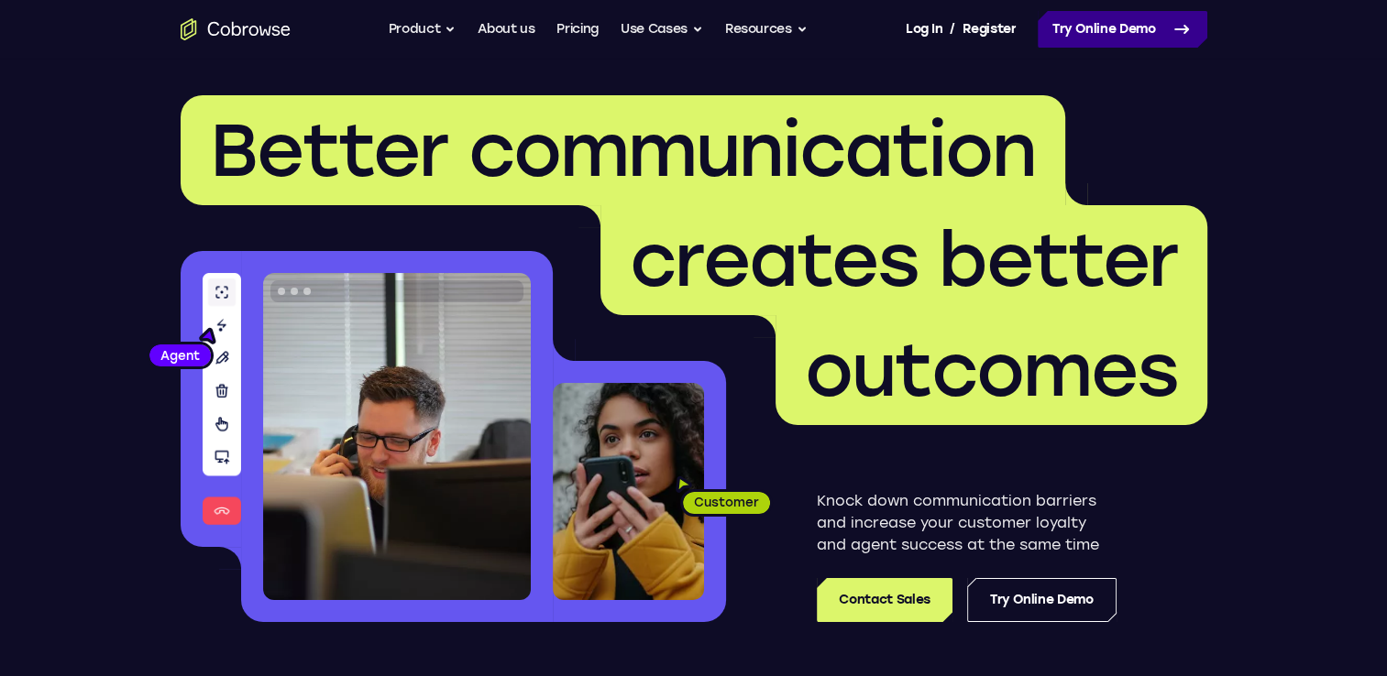
click at [1086, 20] on link "Try Online Demo" at bounding box center [1122, 29] width 170 height 37
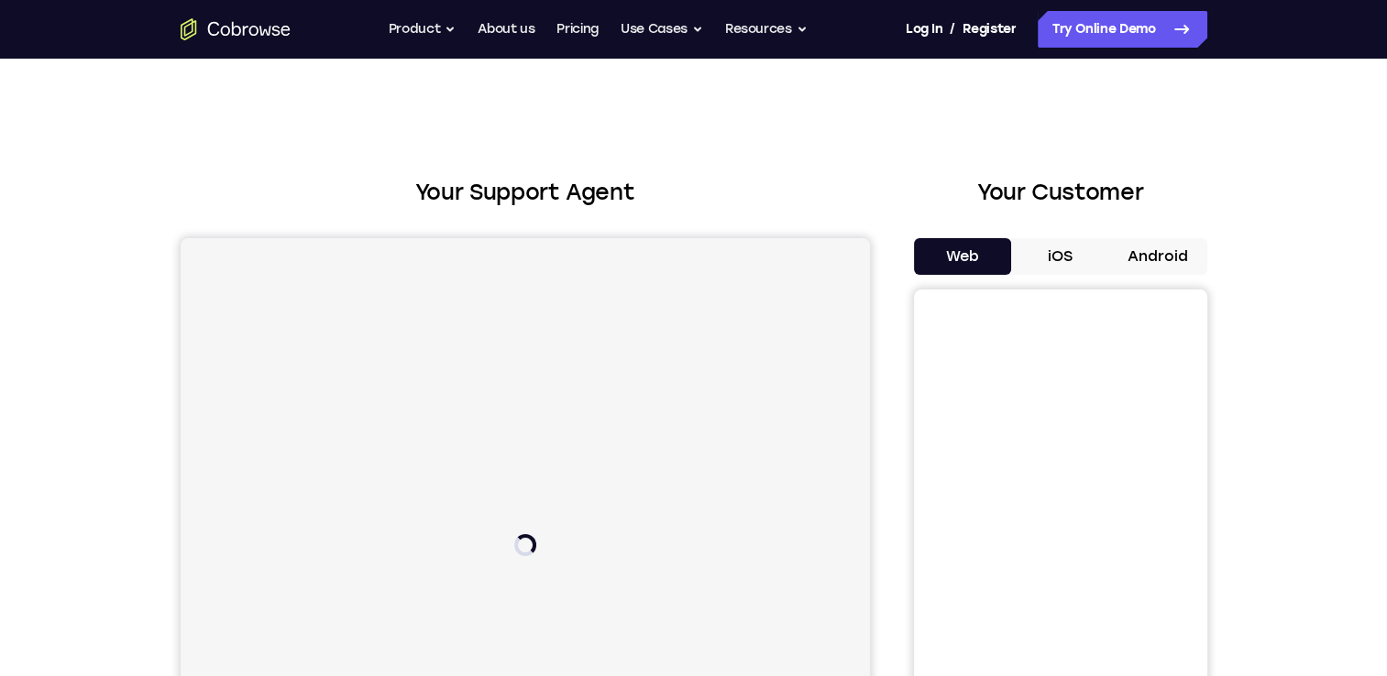
click at [1146, 267] on button "Android" at bounding box center [1158, 256] width 98 height 37
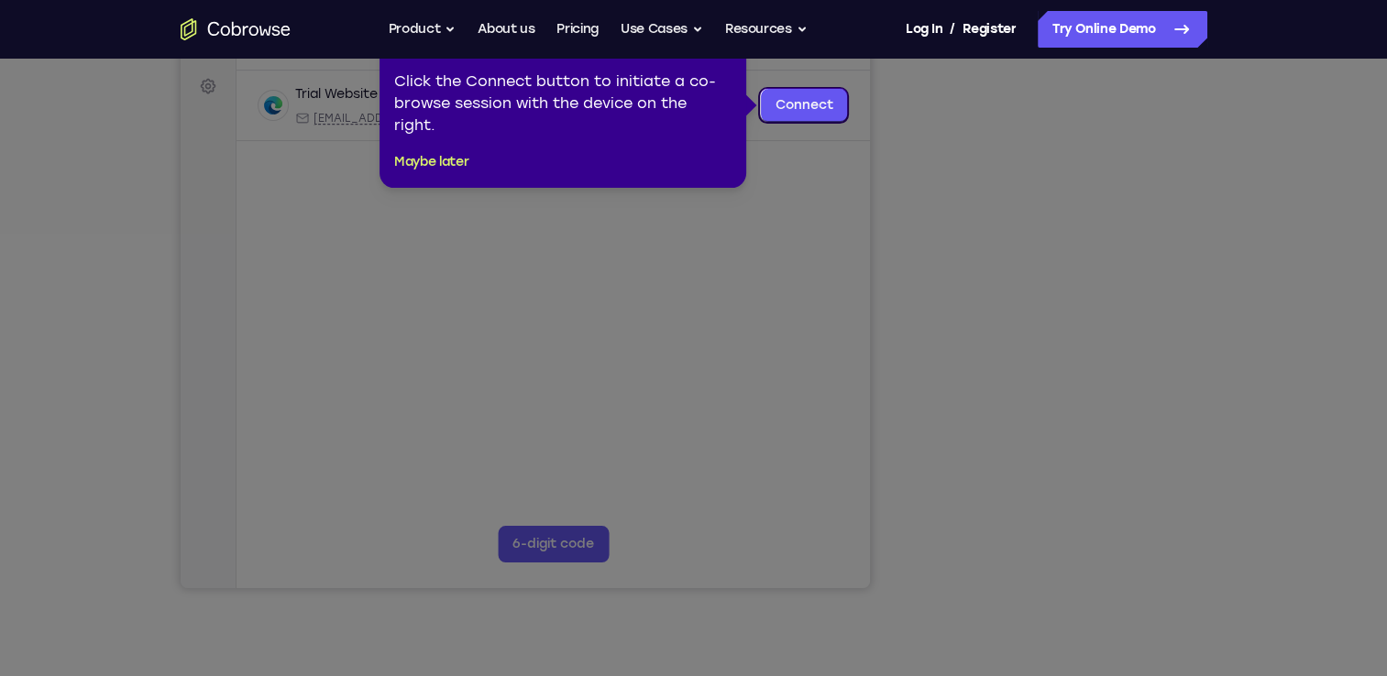
scroll to position [216, 0]
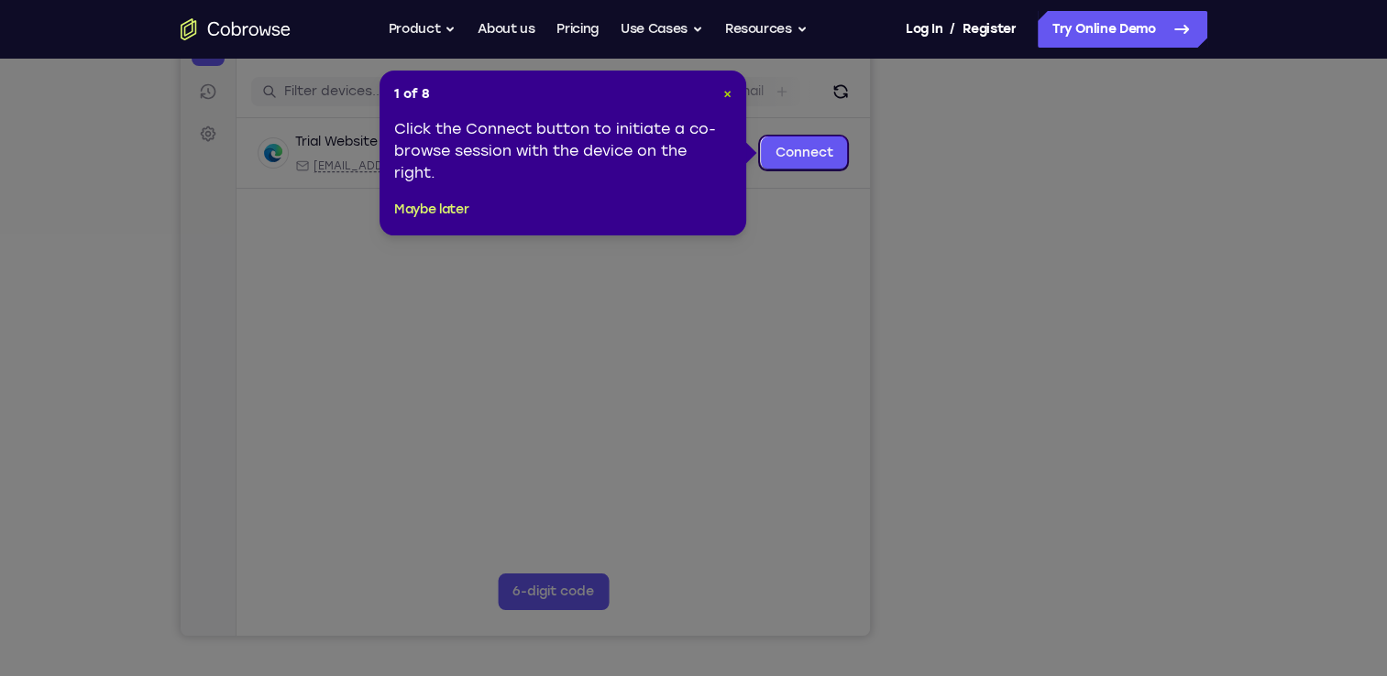
click at [724, 100] on span "×" at bounding box center [727, 94] width 8 height 16
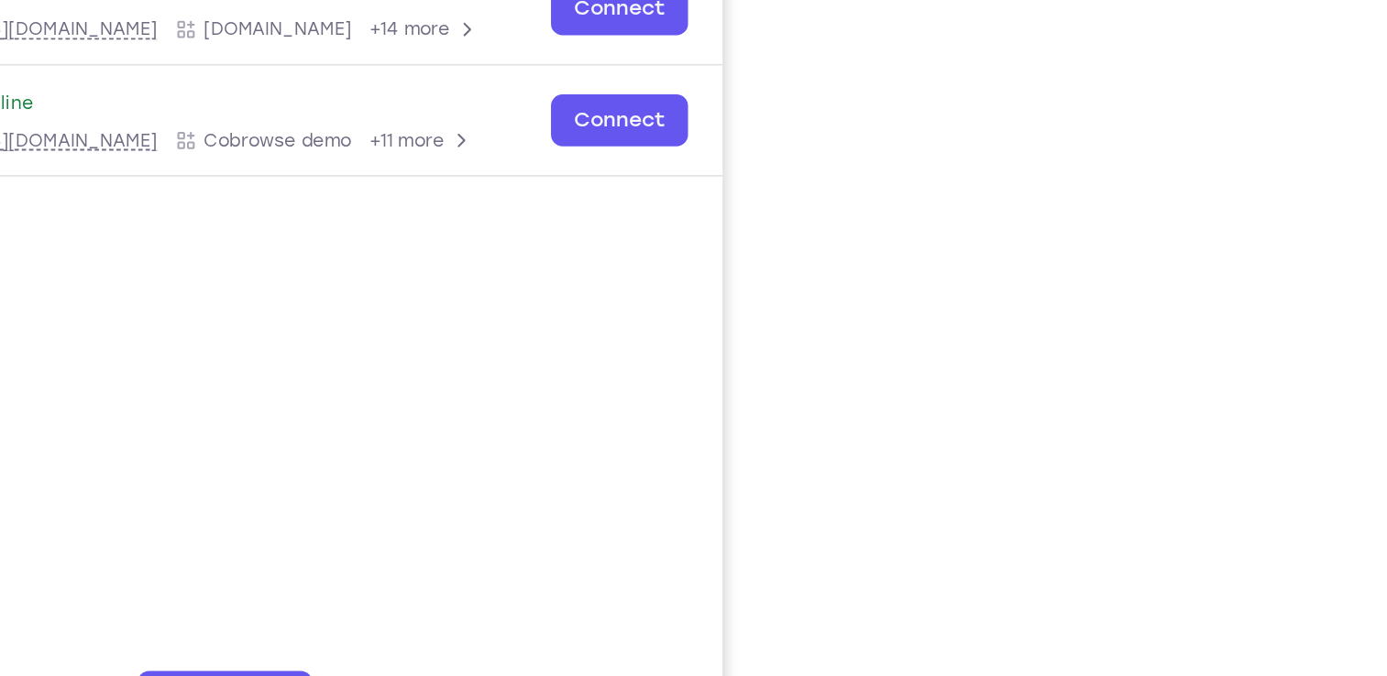
drag, startPoint x: 1023, startPoint y: 572, endPoint x: 897, endPoint y: 384, distance: 226.0
click at [897, 384] on div "Your Support Agent Your Customer Web iOS Android" at bounding box center [694, 298] width 1026 height 677
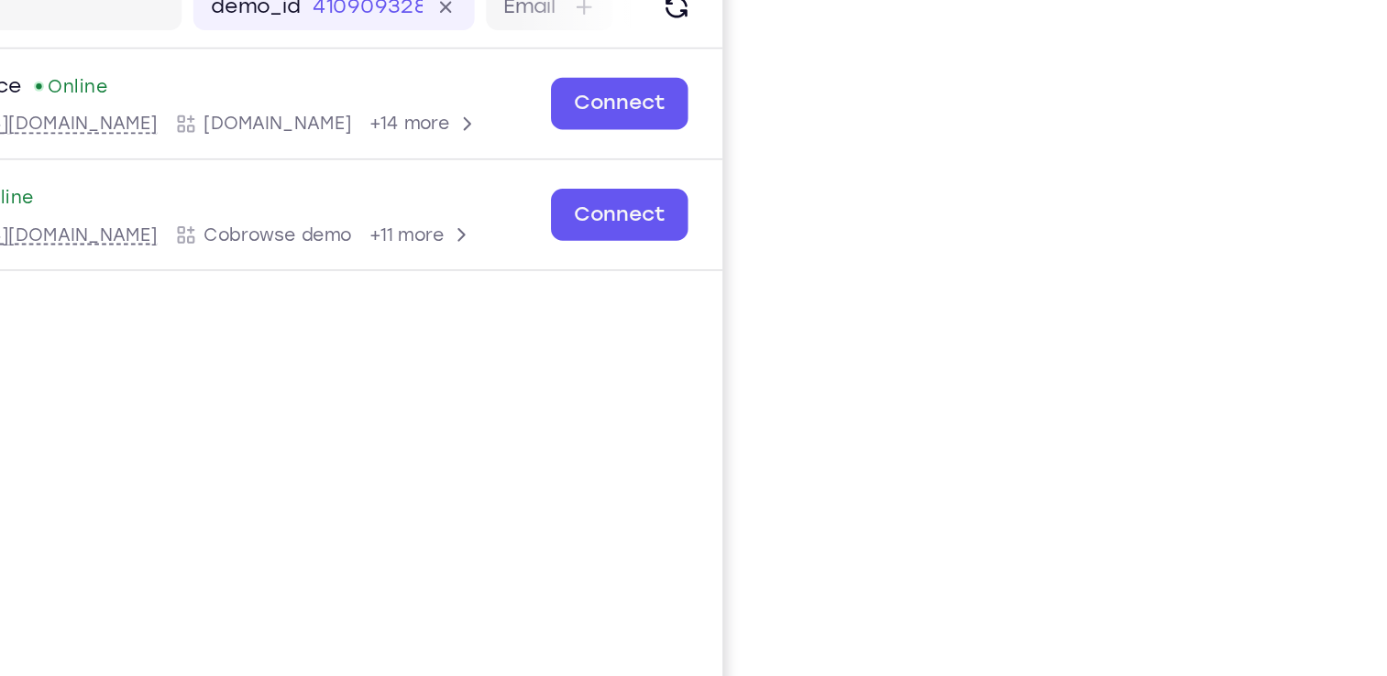
drag, startPoint x: 930, startPoint y: 400, endPoint x: 907, endPoint y: 416, distance: 27.7
click at [907, 416] on div "Your Support Agent Your Customer Web iOS Android" at bounding box center [694, 298] width 1026 height 677
drag, startPoint x: 929, startPoint y: 419, endPoint x: 1242, endPoint y: 293, distance: 336.8
click at [1242, 293] on div "Your Support Agent Your Customer Web iOS Android Next Steps We’d be happy to gi…" at bounding box center [693, 446] width 1173 height 1209
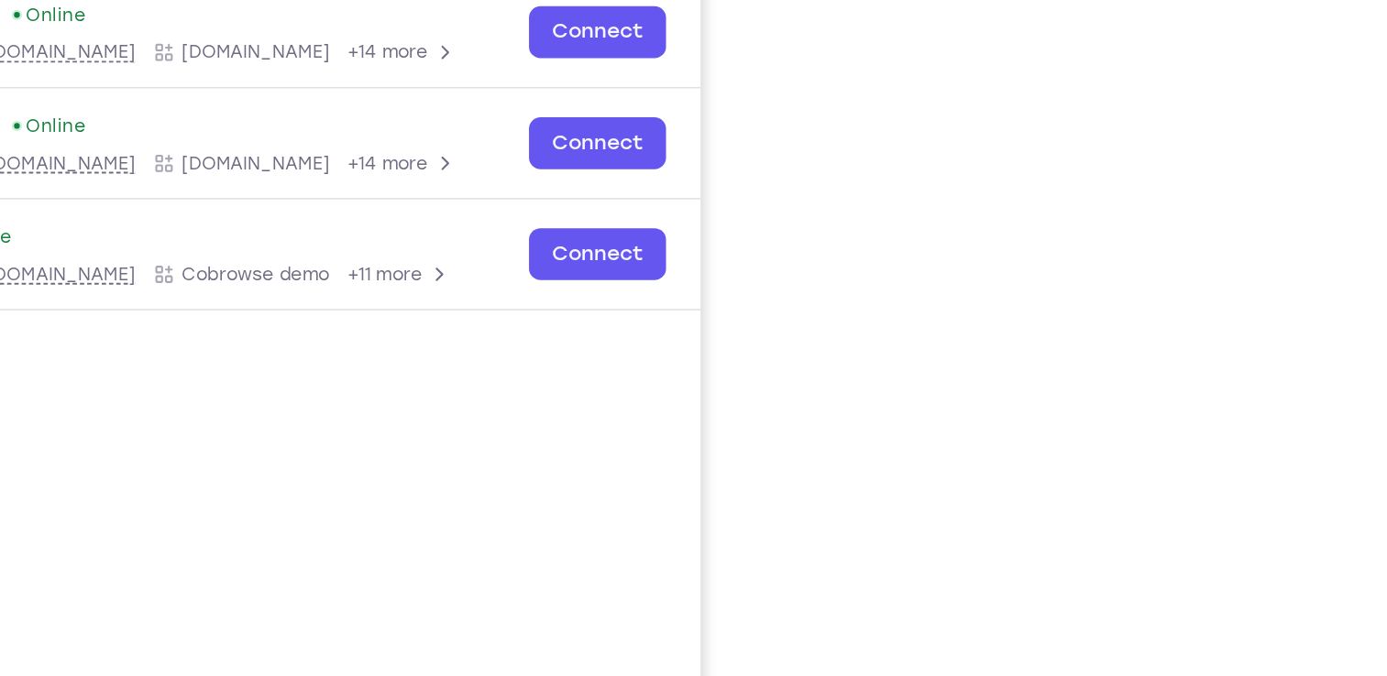
scroll to position [234, 0]
drag, startPoint x: 1188, startPoint y: 276, endPoint x: 1261, endPoint y: 268, distance: 73.8
click at [1261, 268] on div "Your Support Agent Your Customer Web iOS Android Next Steps We’d be happy to gi…" at bounding box center [693, 429] width 1173 height 1209
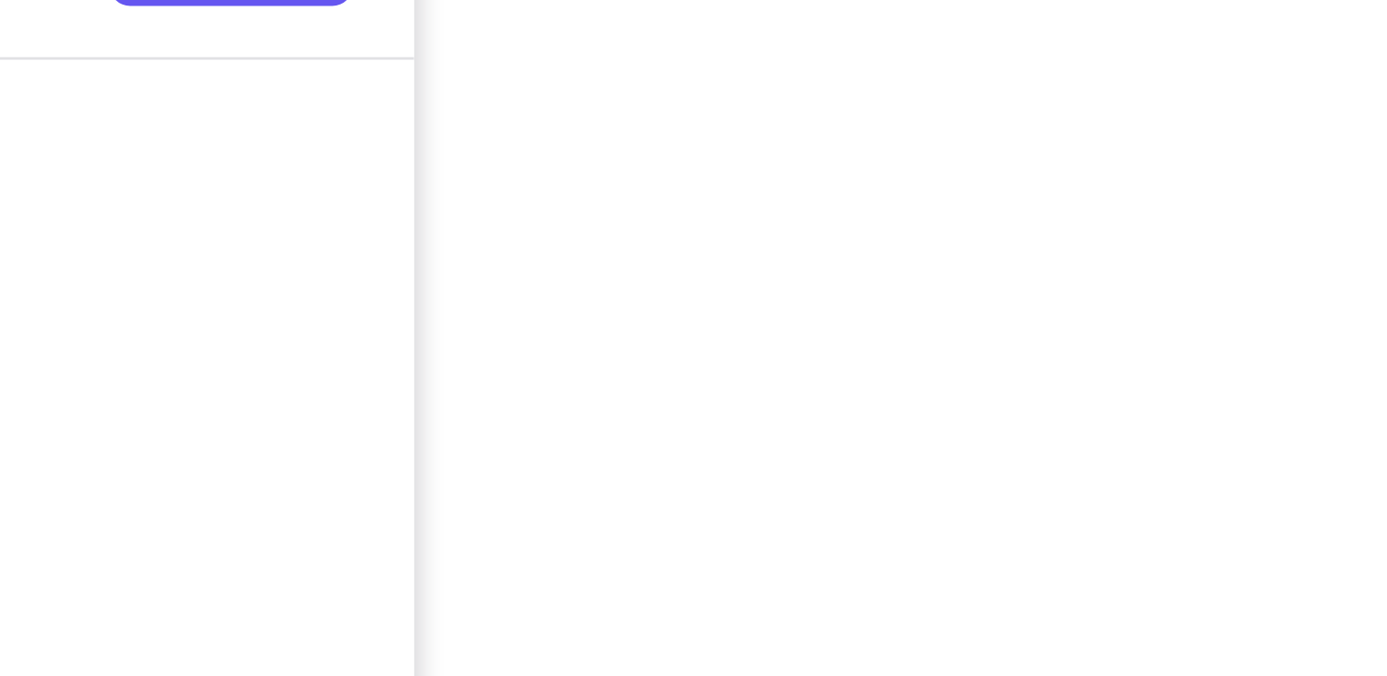
drag, startPoint x: 1189, startPoint y: 338, endPoint x: 1192, endPoint y: 378, distance: 39.6
click at [1192, 378] on div at bounding box center [1060, 338] width 293 height 564
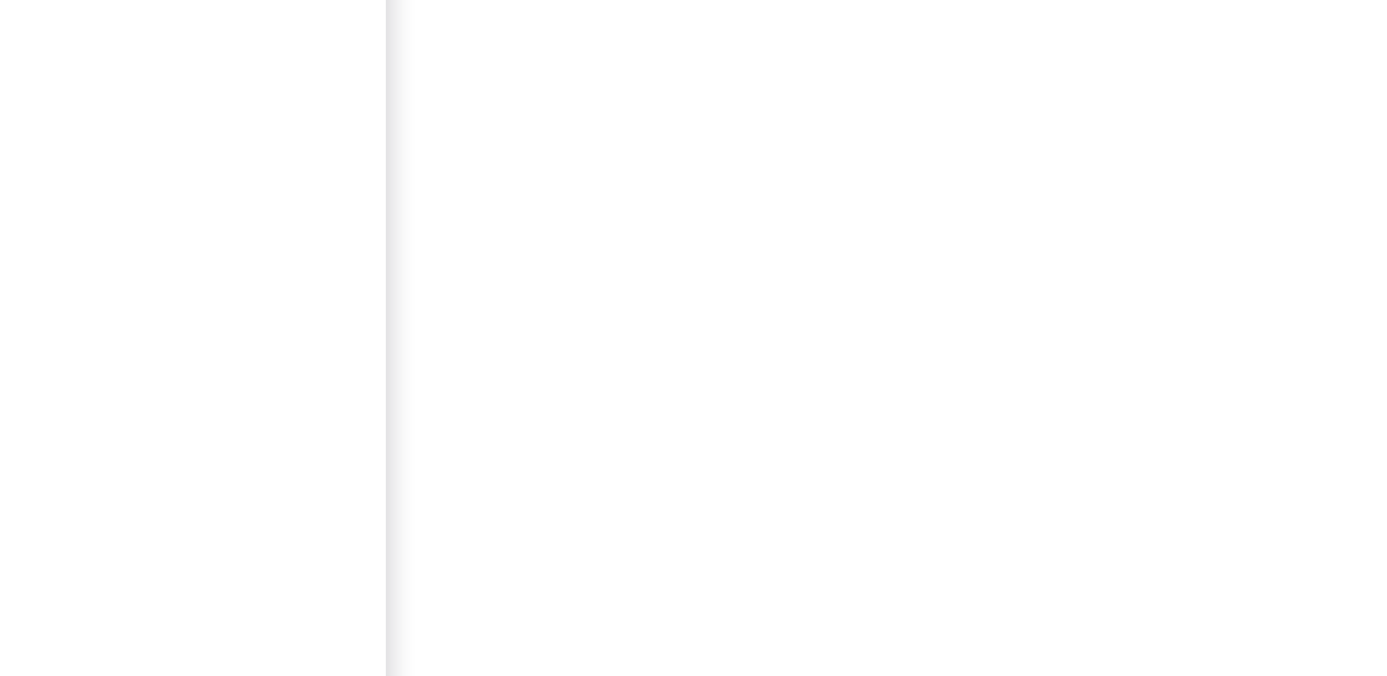
drag, startPoint x: 1188, startPoint y: 378, endPoint x: 912, endPoint y: 477, distance: 293.4
click at [912, 477] on div "Your Support Agent Your Customer Web iOS Android" at bounding box center [694, 280] width 1026 height 677
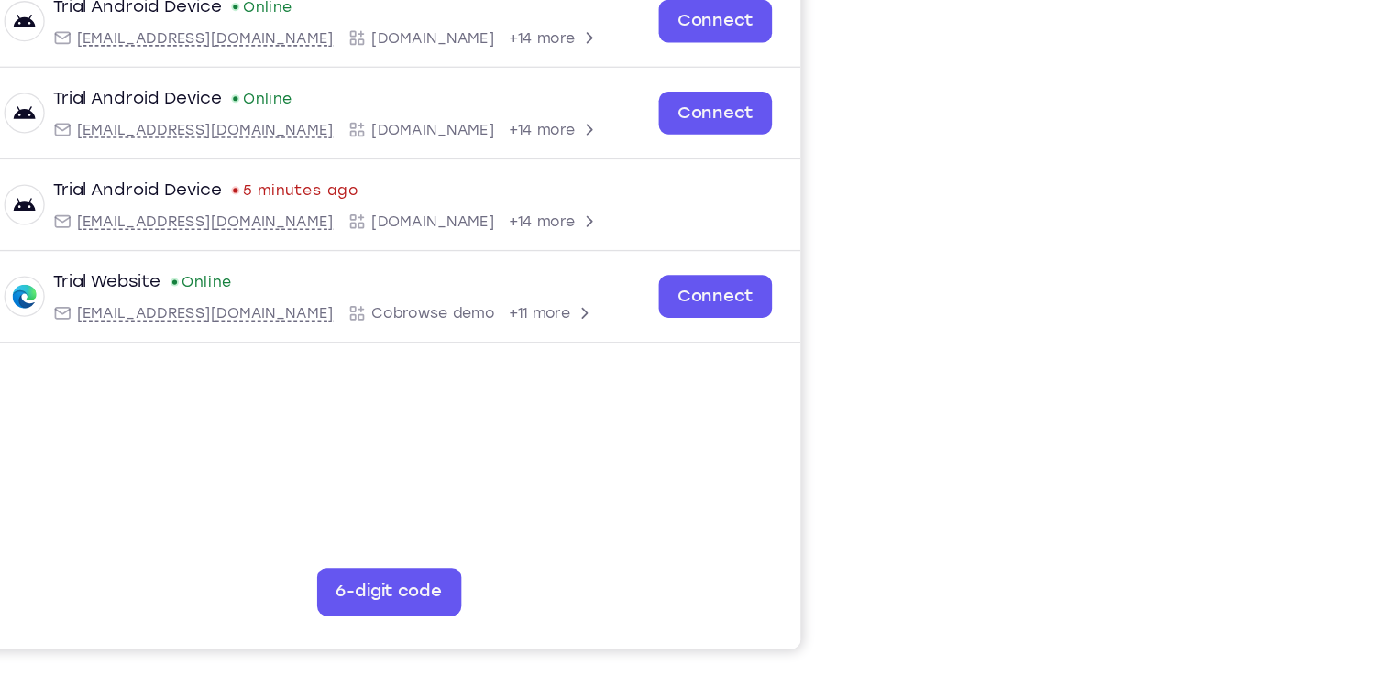
click at [922, 486] on div at bounding box center [1060, 338] width 293 height 564
drag, startPoint x: 934, startPoint y: 486, endPoint x: 893, endPoint y: 338, distance: 153.2
click at [893, 338] on div "Your Support Agent Your Customer Web iOS Android" at bounding box center [694, 280] width 1026 height 677
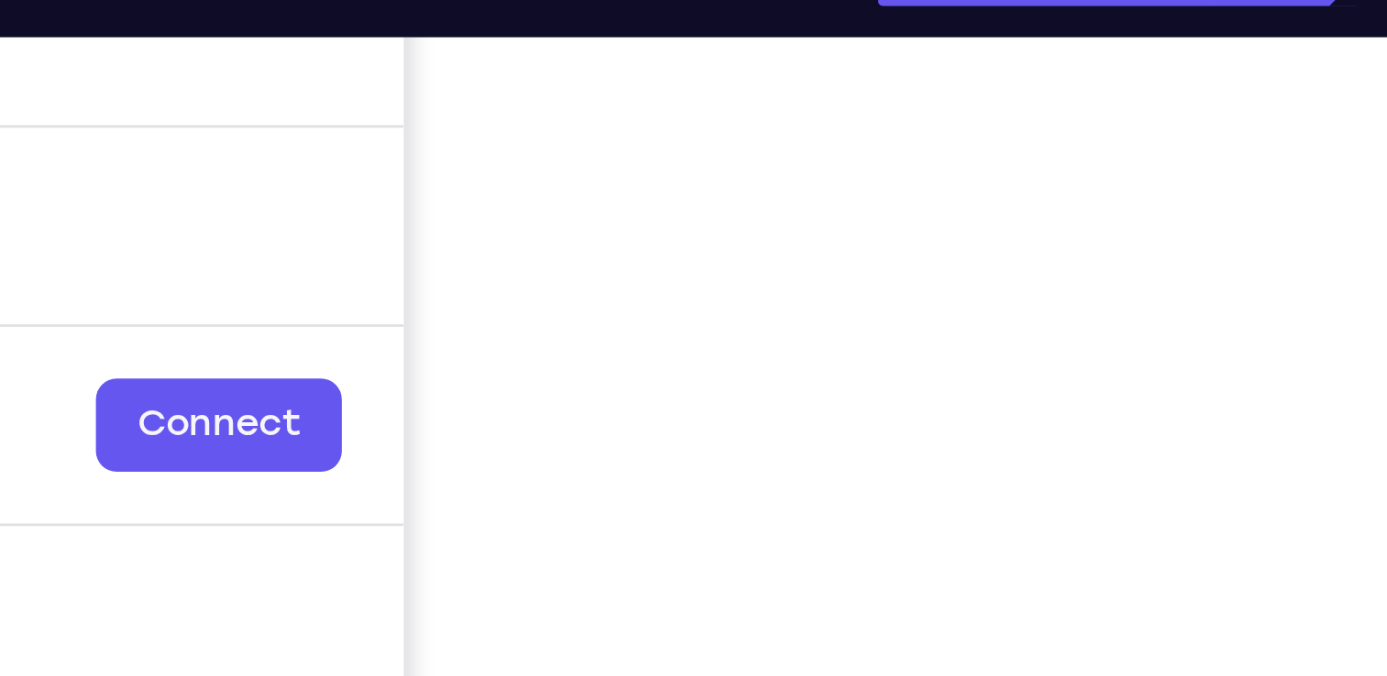
scroll to position [385, 0]
